Goal: Task Accomplishment & Management: Complete application form

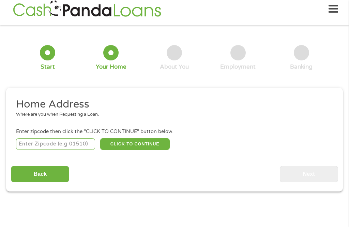
scroll to position [3, 0]
click at [77, 146] on input "number" at bounding box center [55, 144] width 79 height 12
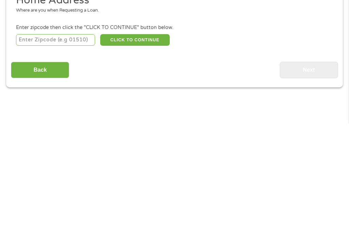
type input "39046"
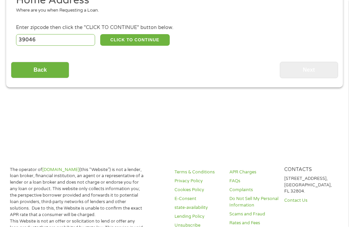
click at [153, 45] on button "CLICK TO CONTINUE" at bounding box center [135, 40] width 70 height 12
type input "39046"
type input "[GEOGRAPHIC_DATA]"
select select "[US_STATE]"
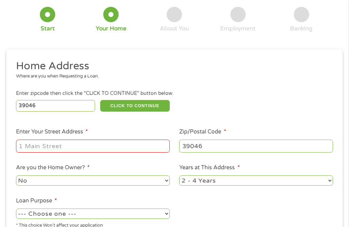
scroll to position [45, 0]
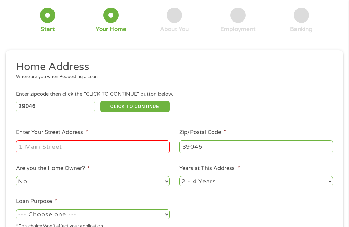
click at [144, 151] on input "Enter Your Street Address *" at bounding box center [93, 146] width 154 height 13
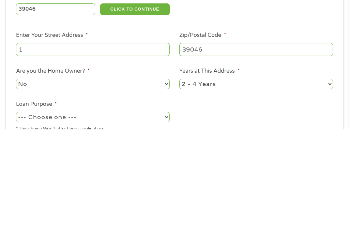
click at [119, 140] on input "1" at bounding box center [93, 146] width 154 height 13
type input "[STREET_ADDRESS][PERSON_NAME]"
click at [165, 176] on select "No Yes" at bounding box center [93, 181] width 154 height 10
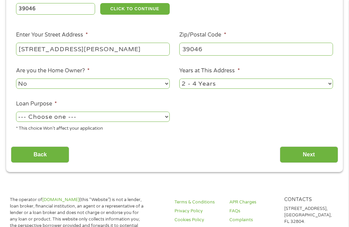
select select "yes"
click at [166, 121] on select "--- Choose one --- Pay Bills Debt Consolidation Home Improvement Major Purchase…" at bounding box center [93, 116] width 154 height 10
select select "debtconsolidation"
click at [316, 163] on input "Next" at bounding box center [309, 154] width 58 height 17
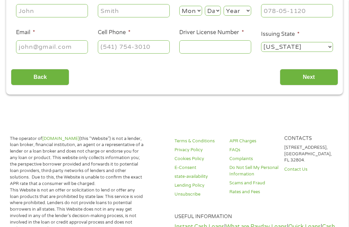
scroll to position [7, 0]
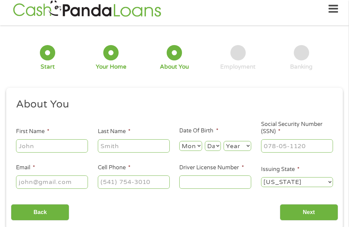
click at [69, 149] on input "First Name *" at bounding box center [52, 145] width 72 height 13
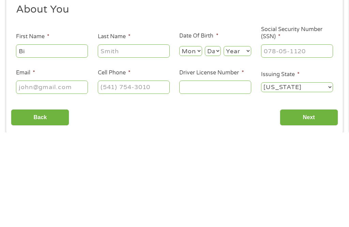
type input "[PERSON_NAME]"
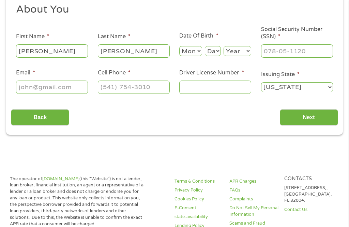
click at [197, 53] on select "Month 1 2 3 4 5 6 7 8 9 10 11 12" at bounding box center [190, 51] width 22 height 10
select select "4"
click at [217, 56] on select "Day 1 2 3 4 5 6 7 8 9 10 11 12 13 14 15 16 17 18 19 20 21 22 23 24 25 26 27 28 …" at bounding box center [213, 51] width 16 height 10
select select "6"
click at [243, 56] on select "Year [DATE] 2006 2005 2004 2003 2002 2001 2000 1999 1998 1997 1996 1995 1994 19…" at bounding box center [238, 51] width 28 height 10
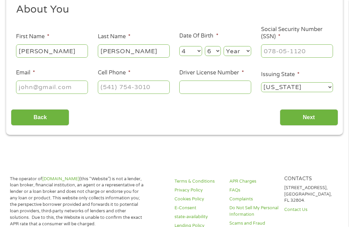
select select "1957"
click at [307, 55] on input "Social Security Number (SSN) *" at bounding box center [297, 50] width 72 height 13
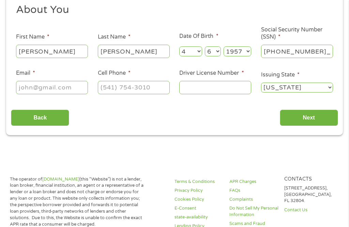
type input "261-39-8412"
click at [59, 93] on input "Email *" at bounding box center [52, 87] width 72 height 13
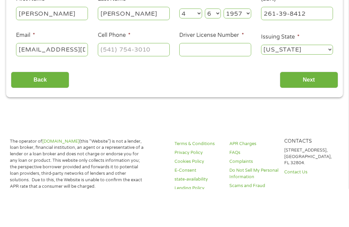
type input "[EMAIL_ADDRESS][DOMAIN_NAME]"
click at [158, 81] on input "Cell Phone *" at bounding box center [134, 87] width 72 height 13
type input "[PHONE_NUMBER]"
click at [212, 81] on input "Driver License Number *" at bounding box center [215, 87] width 72 height 13
type input "801431976"
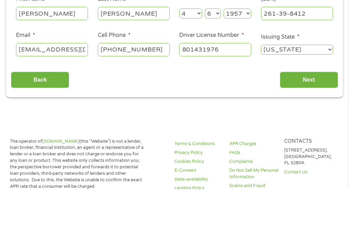
click at [317, 109] on input "Next" at bounding box center [309, 117] width 58 height 17
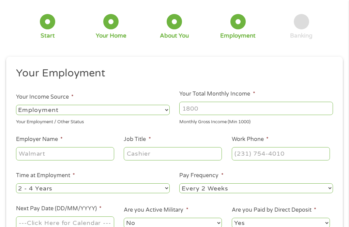
scroll to position [3, 0]
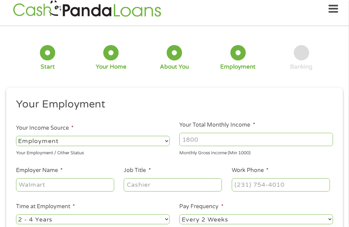
click at [167, 144] on select "--- Choose one --- Employment [DEMOGRAPHIC_DATA] Benefits" at bounding box center [93, 141] width 154 height 10
select select "benefits"
type input "Other"
type input "[PHONE_NUMBER]"
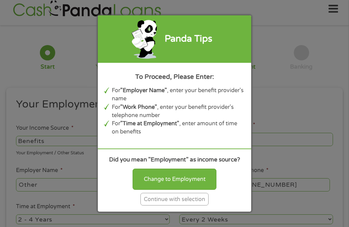
click at [199, 205] on div "Continue with selection" at bounding box center [174, 199] width 68 height 13
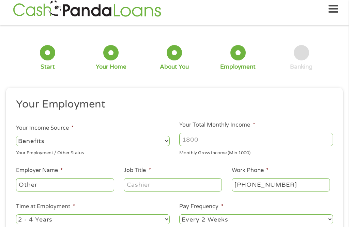
click at [221, 139] on input "Your Total Monthly Income *" at bounding box center [256, 139] width 154 height 13
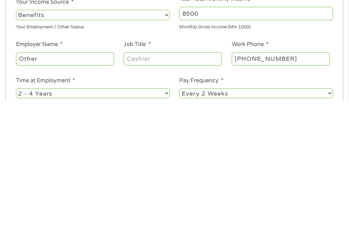
type input "8500"
click at [156, 178] on input "Job Title *" at bounding box center [173, 184] width 98 height 13
type input "Retired"
click at [88, 178] on input "Other" at bounding box center [65, 184] width 98 height 13
type input "O"
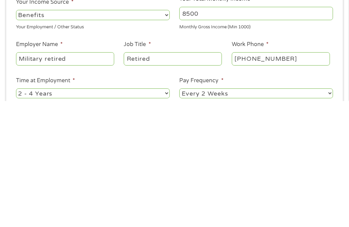
scroll to position [133, 0]
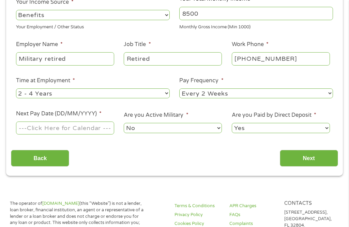
type input "Military retired"
click at [165, 98] on select "--- Choose one --- 1 Year or less 1 - 2 Years 2 - 4 Years Over 4 Years" at bounding box center [93, 93] width 154 height 10
select select "60months"
click at [101, 134] on input "Next Pay Date (DD/MM/YYYY) *" at bounding box center [65, 127] width 98 height 13
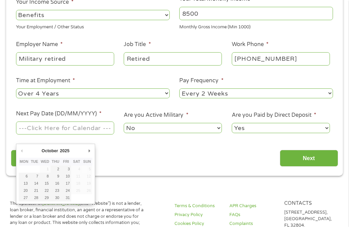
type input "[DATE]"
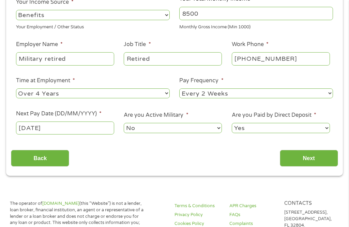
click at [315, 166] on input "Next" at bounding box center [309, 158] width 58 height 17
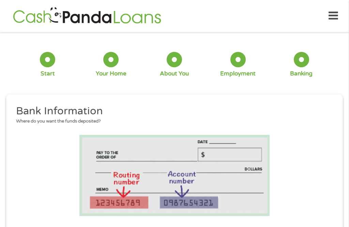
scroll to position [0, 0]
